Goal: Communication & Community: Ask a question

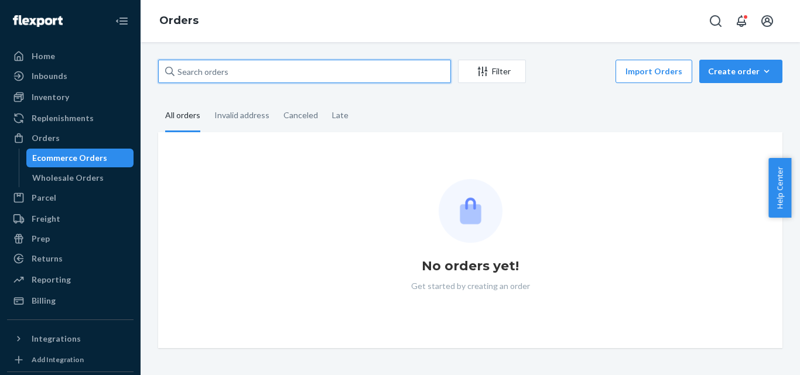
click at [220, 79] on input "text" at bounding box center [304, 71] width 293 height 23
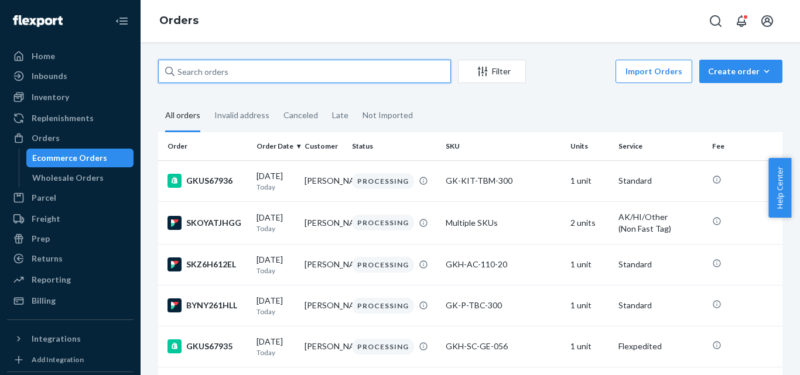
paste input "GKUS67895"
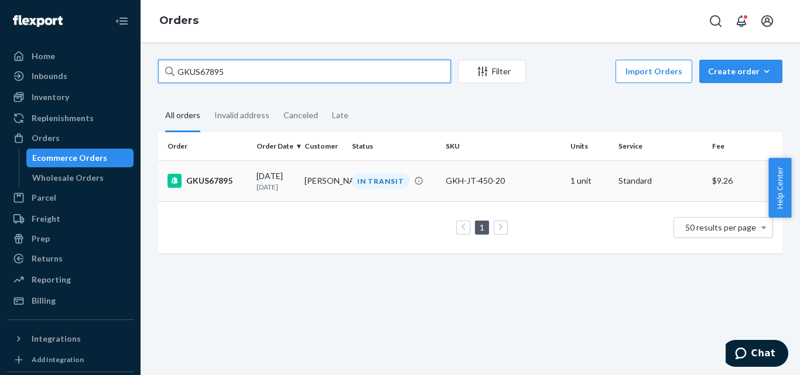
type input "GKUS67895"
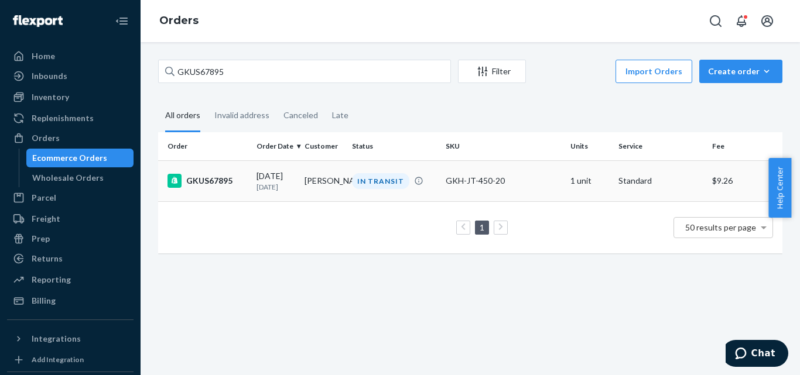
click at [231, 180] on div "GKUS67895" at bounding box center [207, 181] width 80 height 14
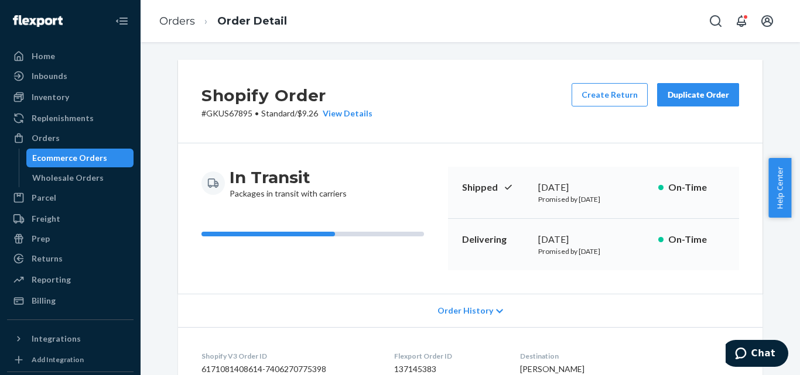
click at [474, 313] on span "Order History" at bounding box center [465, 311] width 56 height 12
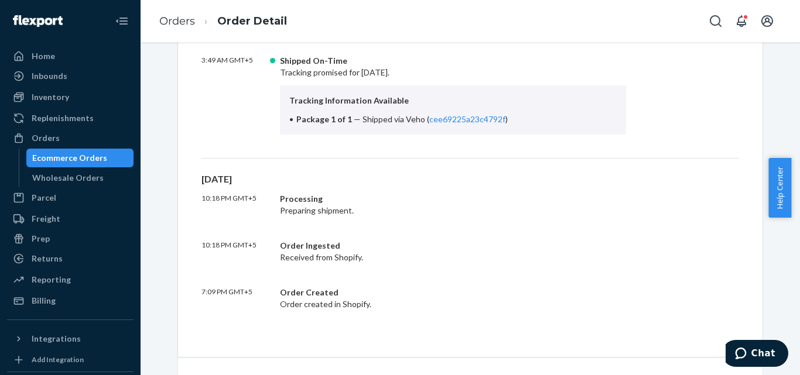
scroll to position [468, 0]
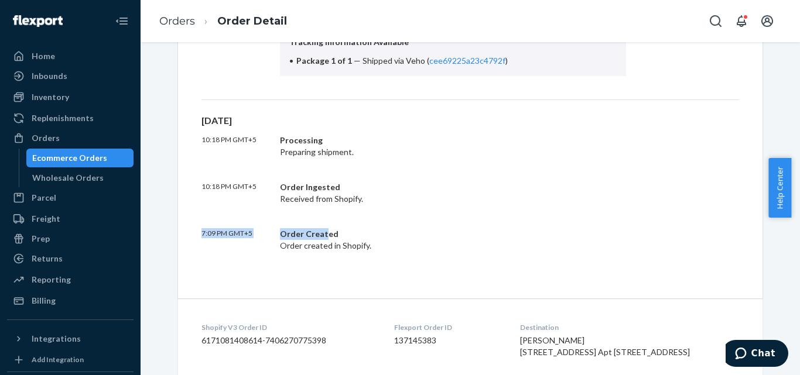
drag, startPoint x: 198, startPoint y: 231, endPoint x: 322, endPoint y: 236, distance: 123.6
click at [322, 236] on div "7:09 PM GMT+5 Order Created Order created in Shopify." at bounding box center [469, 239] width 537 height 23
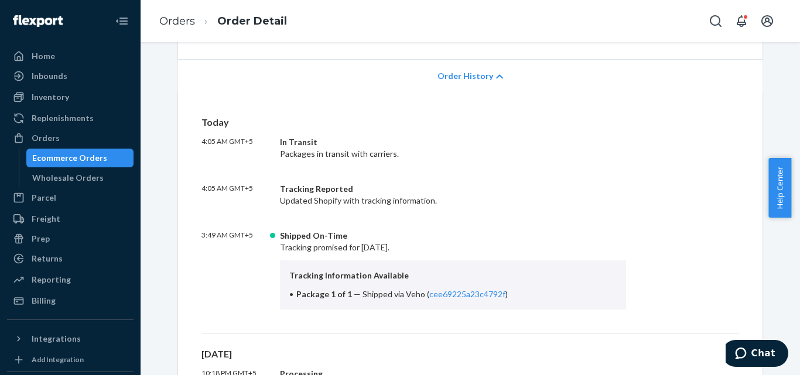
scroll to position [234, 0]
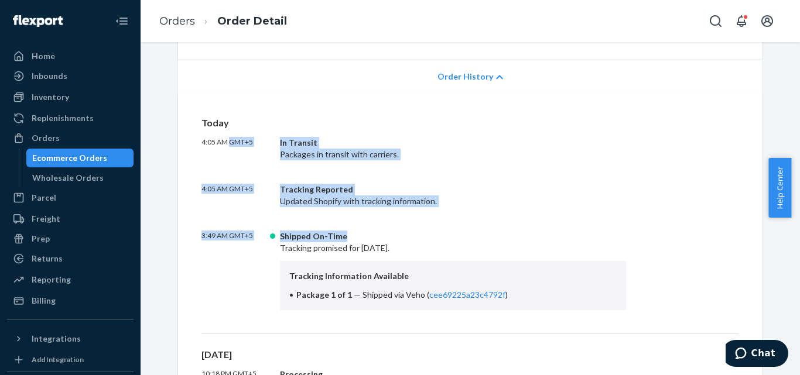
drag, startPoint x: 227, startPoint y: 139, endPoint x: 354, endPoint y: 232, distance: 157.5
click at [354, 232] on div "[DATE] 4:05 AM GMT+5 In Transit Packages in transit with carriers. 4:05 AM GMT+…" at bounding box center [469, 225] width 537 height 218
click at [365, 242] on div "Shipped On-Time" at bounding box center [453, 237] width 346 height 12
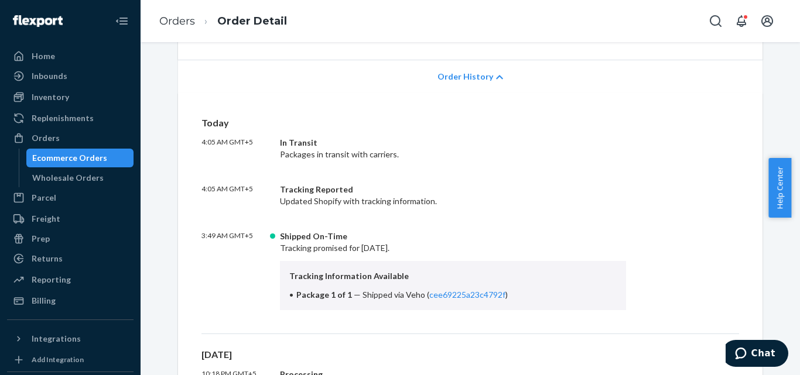
click at [365, 242] on div "Shipped On-Time" at bounding box center [453, 237] width 346 height 12
click at [397, 242] on div "Shipped On-Time" at bounding box center [453, 237] width 346 height 12
click at [388, 295] on span "Shipped via Veho ( cee69225a23c4792f )" at bounding box center [434, 295] width 145 height 10
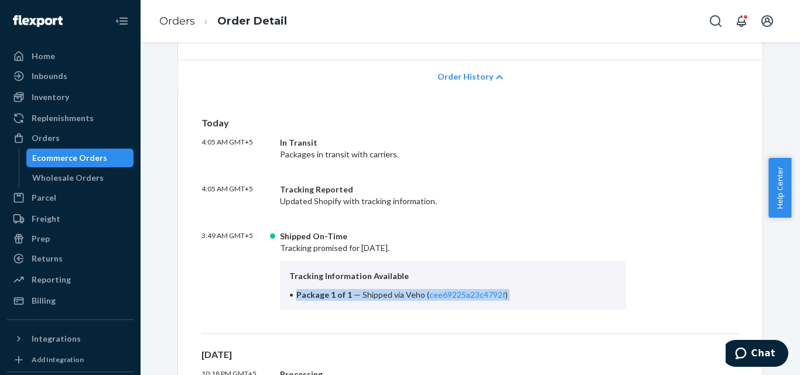
click at [388, 294] on span "Shipped via Veho ( cee69225a23c4792f )" at bounding box center [434, 295] width 145 height 10
click at [325, 286] on div "Tracking Information Available Package 1 of 1 — Shipped via Veho ( cee69225a23c…" at bounding box center [453, 285] width 346 height 49
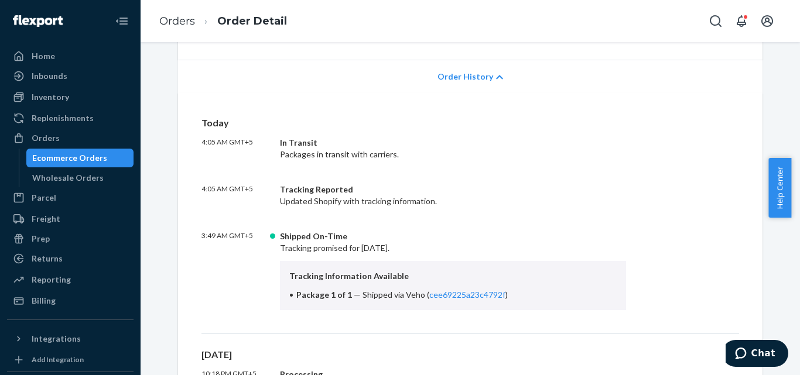
click at [378, 293] on span "Shipped via Veho ( cee69225a23c4792f )" at bounding box center [434, 295] width 145 height 10
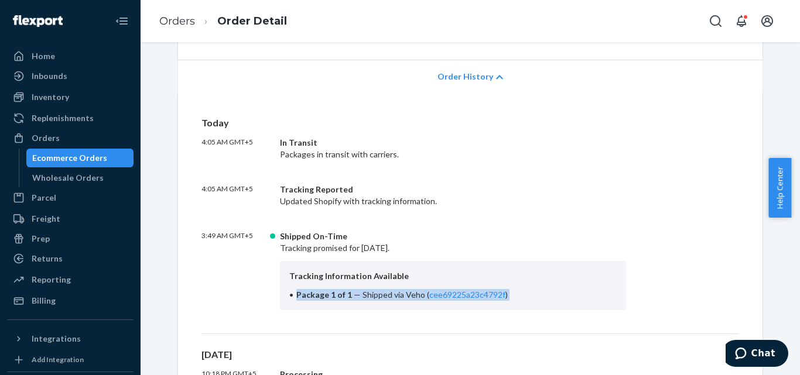
click at [378, 293] on span "Shipped via Veho ( cee69225a23c4792f )" at bounding box center [434, 295] width 145 height 10
click at [376, 298] on span "Shipped via Veho ( cee69225a23c4792f )" at bounding box center [434, 295] width 145 height 10
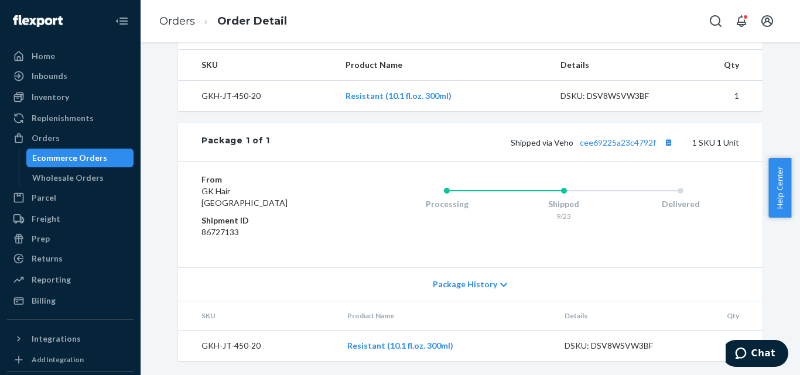
scroll to position [883, 0]
click at [218, 346] on td "GKH-JT-450-20" at bounding box center [258, 346] width 160 height 31
copy td "GKH-JT-450-20"
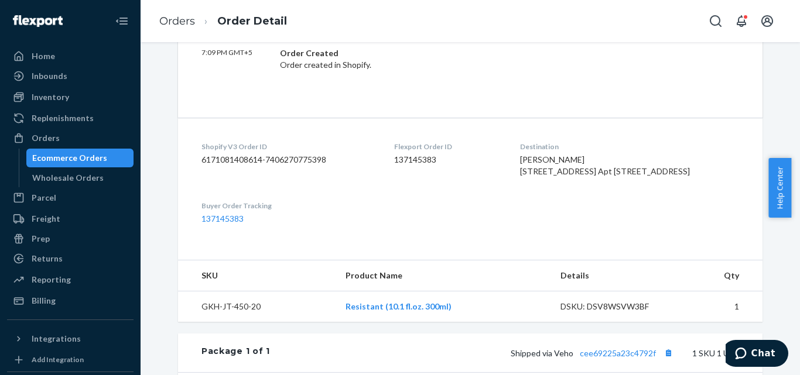
scroll to position [766, 0]
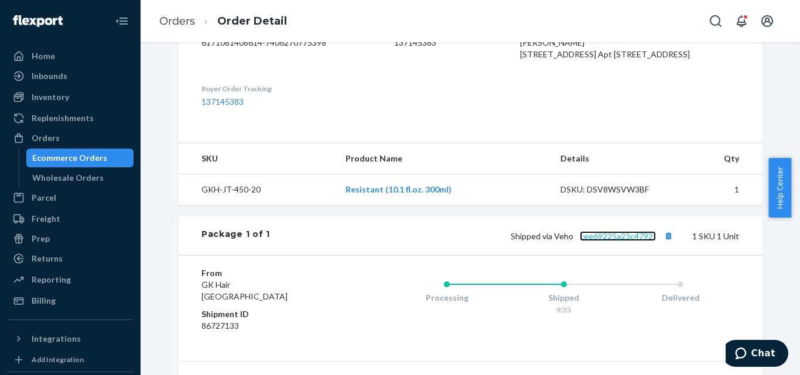
click at [604, 241] on link "cee69225a23c4792f" at bounding box center [618, 236] width 76 height 10
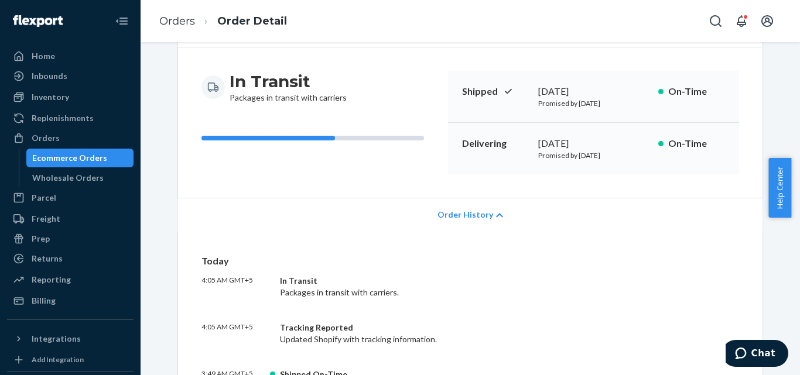
scroll to position [0, 0]
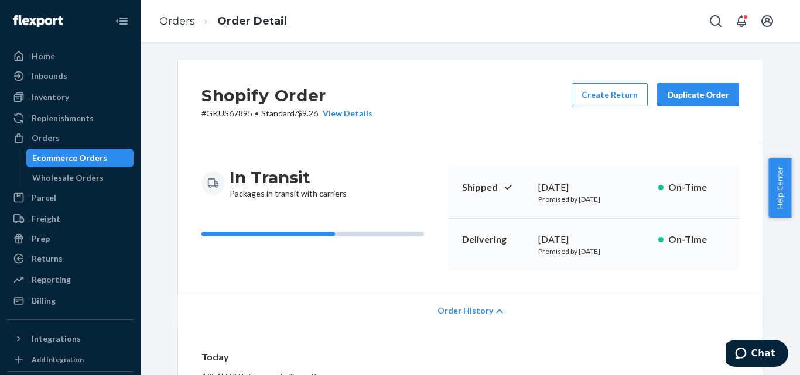
click at [572, 242] on div "[DATE]" at bounding box center [593, 239] width 111 height 13
click at [570, 213] on div "Shipped [DATE] Promised by [DATE] On-Time" at bounding box center [593, 193] width 291 height 52
click at [224, 111] on p "# GKUS67895 • Standard / $9.26 View Details" at bounding box center [286, 114] width 171 height 12
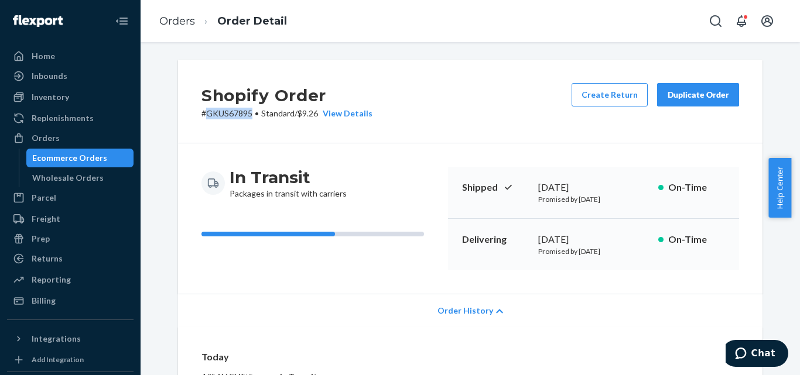
click at [224, 111] on p "# GKUS67895 • Standard / $9.26 View Details" at bounding box center [286, 114] width 171 height 12
copy p "GKUS67895"
click at [767, 359] on button "Chat" at bounding box center [755, 353] width 66 height 27
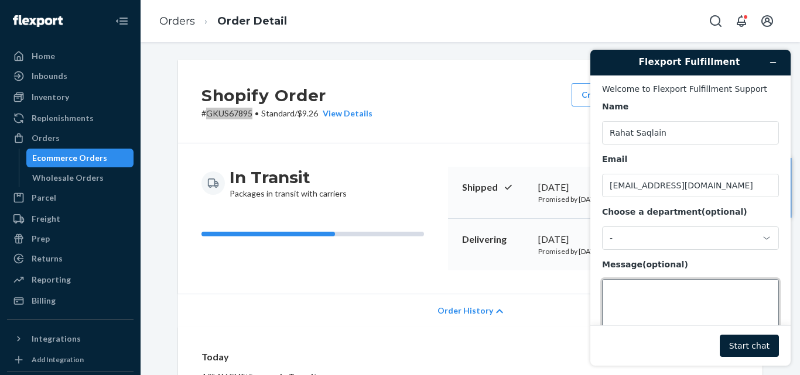
click at [632, 295] on textarea "Message (optional)" at bounding box center [690, 312] width 177 height 66
paste textarea "GKUS67895"
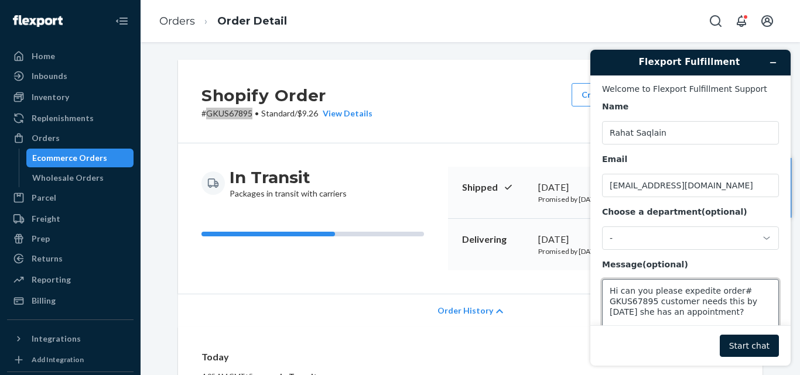
scroll to position [4, 0]
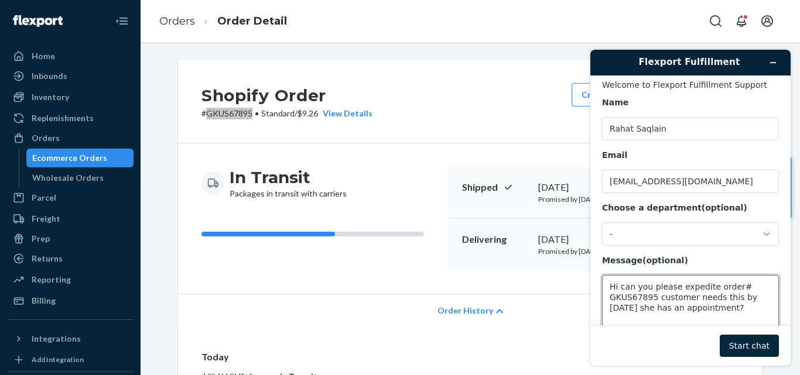
type textarea "Hi can you please expedite order# GKUS67895 customer needs this by [DATE] she h…"
click at [745, 344] on button "Start chat" at bounding box center [748, 346] width 59 height 22
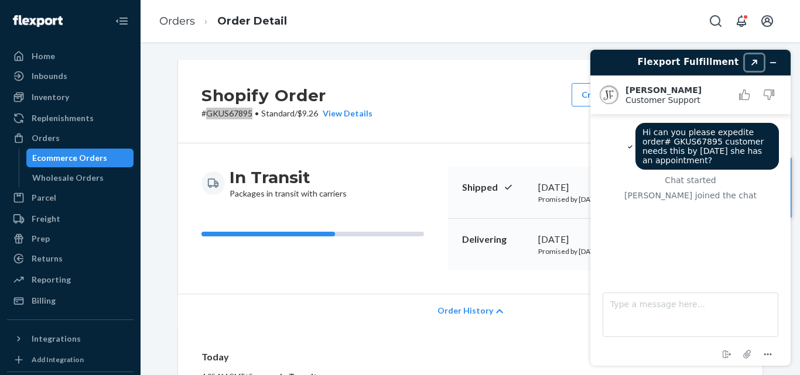
click at [753, 65] on icon "Created with Sketch." at bounding box center [753, 63] width 7 height 6
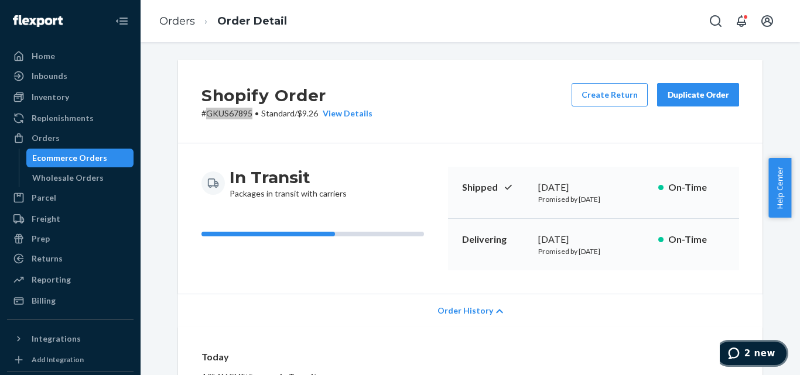
click at [739, 352] on icon "2 new" at bounding box center [733, 354] width 11 height 12
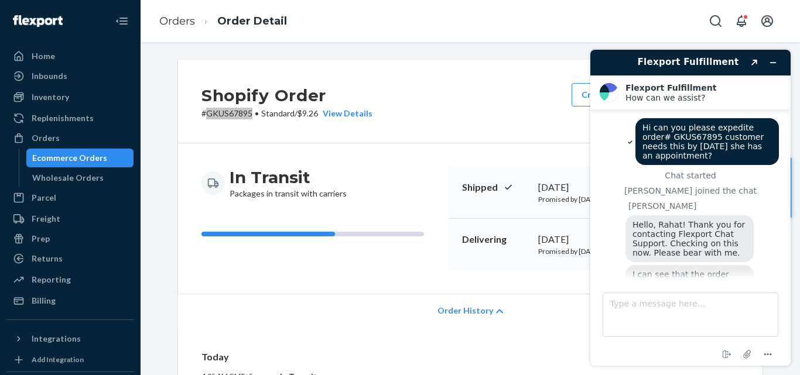
scroll to position [316, 0]
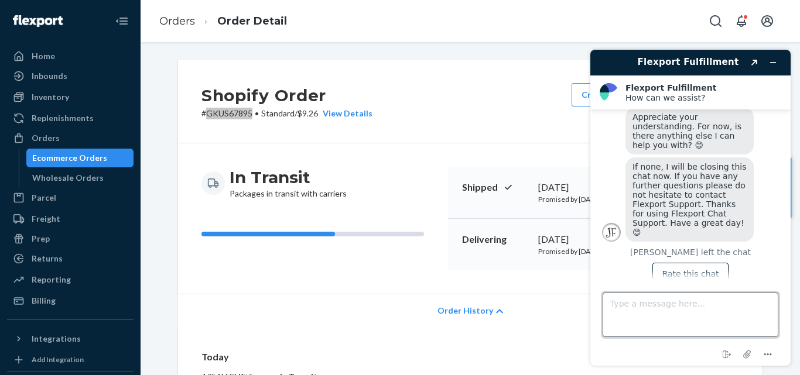
click at [660, 311] on textarea "Type a message here..." at bounding box center [690, 315] width 176 height 44
type textarea "Can we cancel order# GKUS67895?"
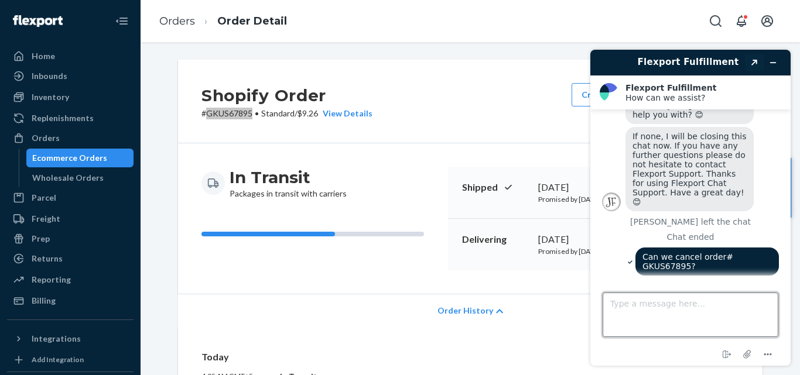
scroll to position [351, 0]
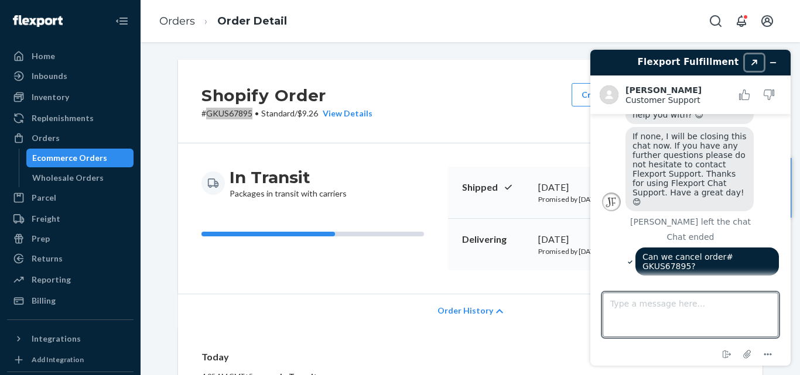
click at [755, 65] on icon "Created with Sketch." at bounding box center [753, 63] width 7 height 6
